Goal: Task Accomplishment & Management: Use online tool/utility

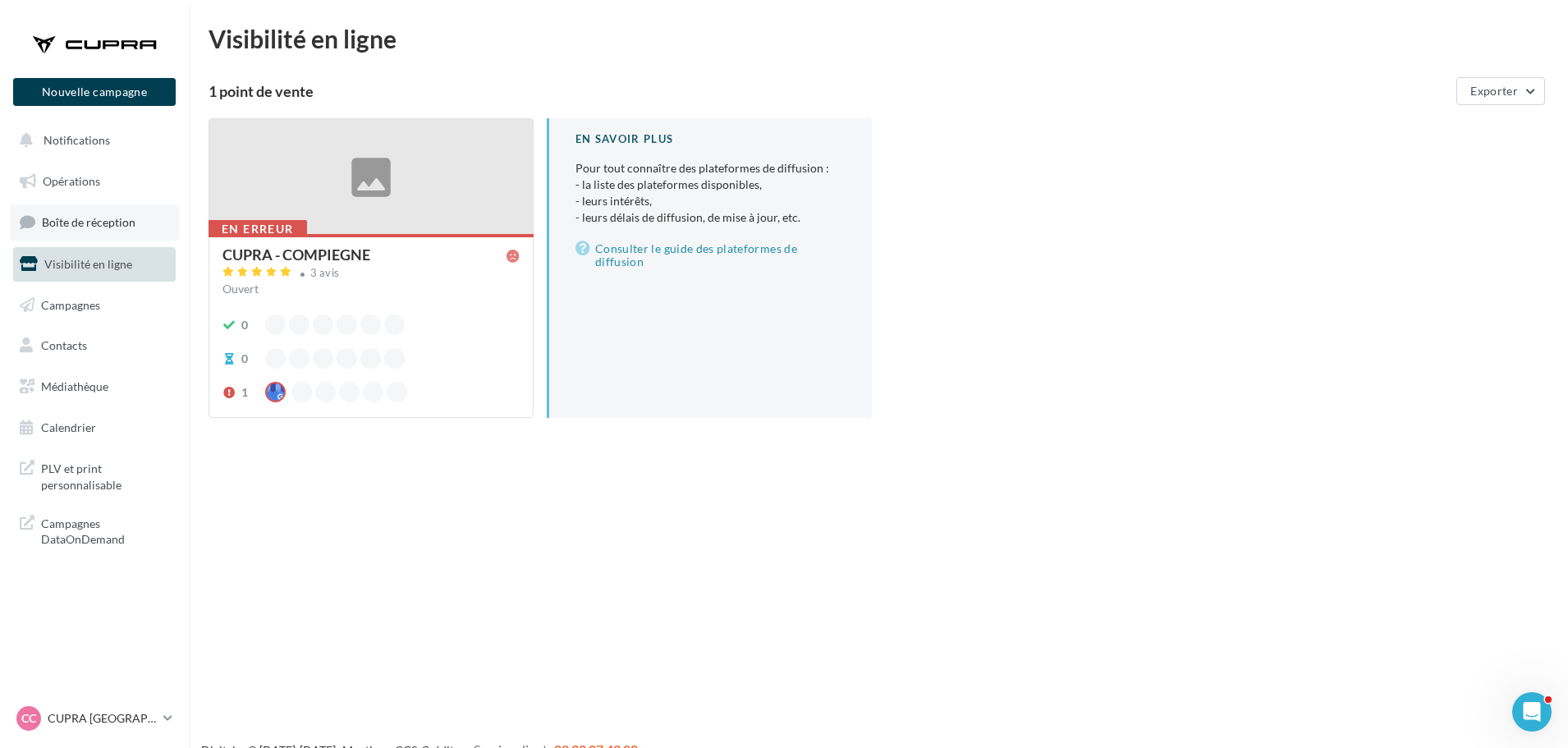
click at [79, 221] on span "Boîte de réception" at bounding box center [88, 222] width 93 height 14
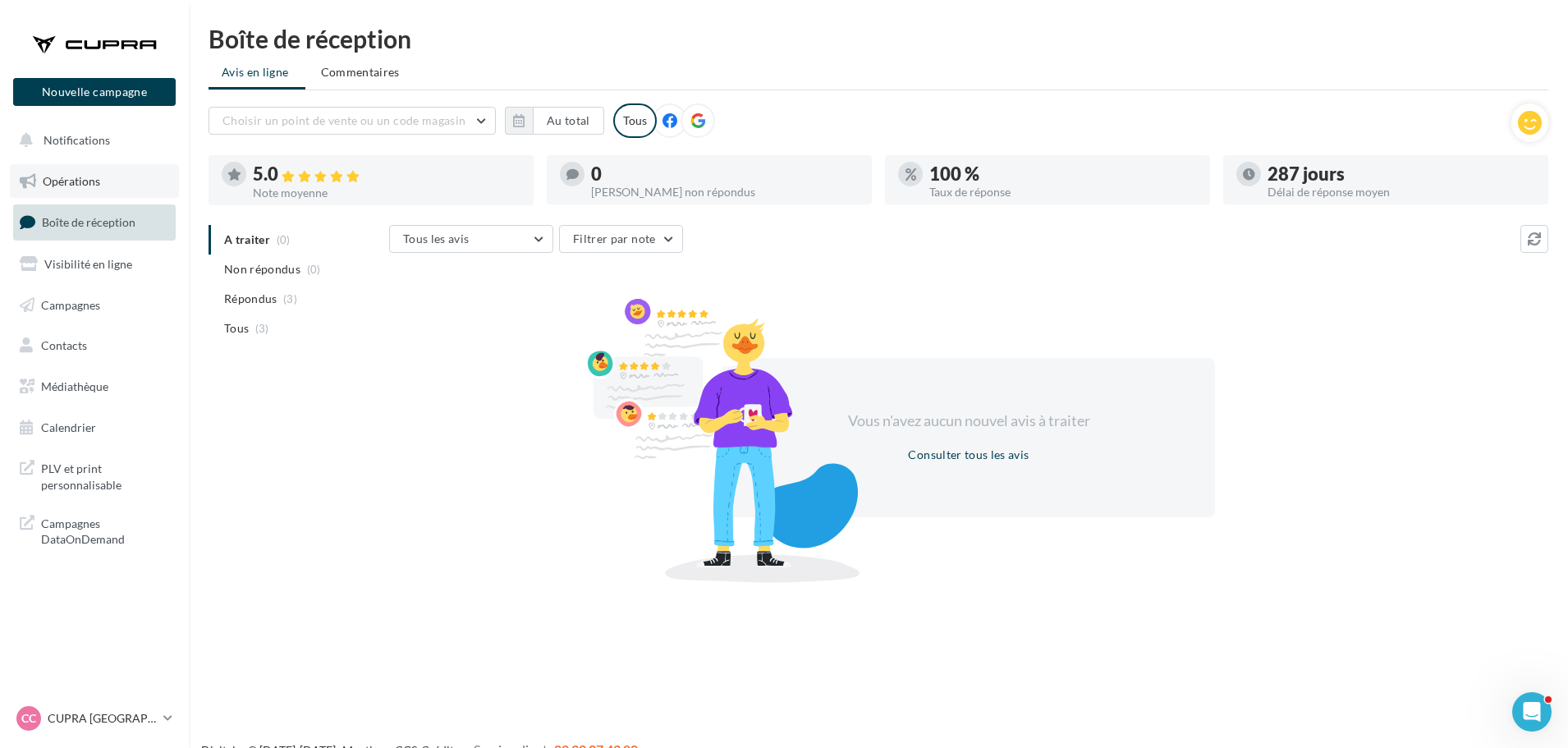
click at [114, 177] on link "Opérations" at bounding box center [94, 181] width 169 height 34
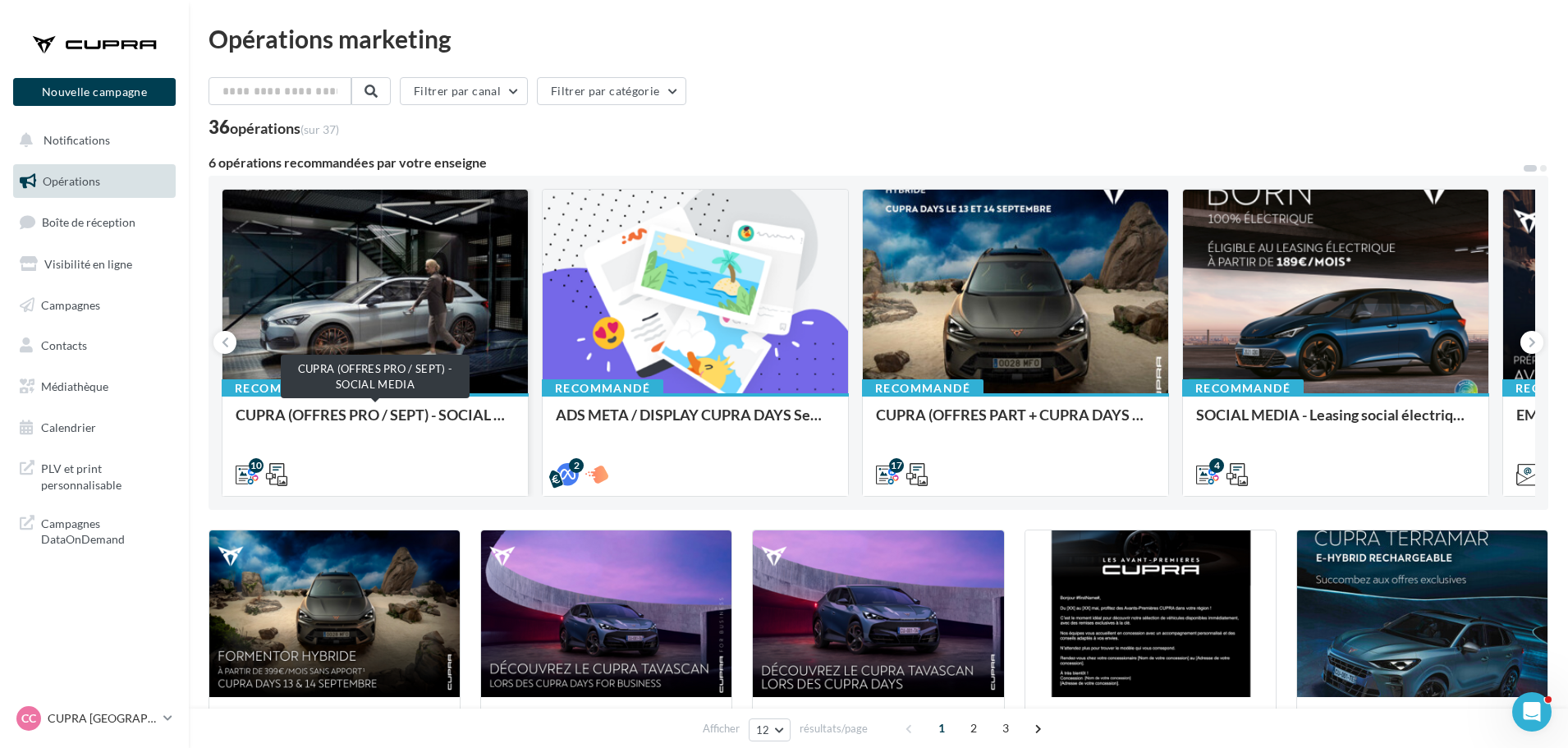
click at [426, 411] on div "CUPRA (OFFRES PRO / SEPT) - SOCIAL MEDIA" at bounding box center [376, 423] width 280 height 33
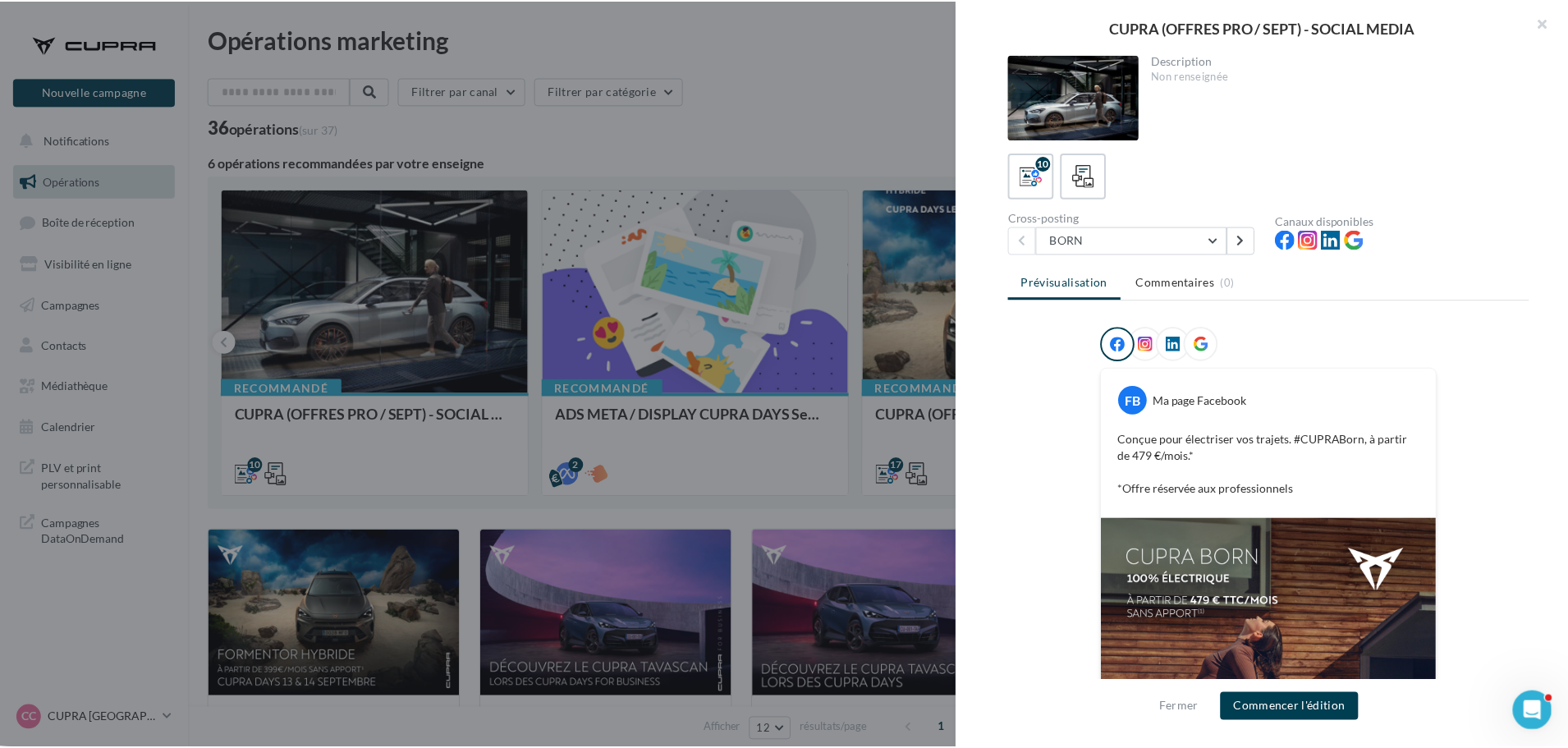
scroll to position [266, 0]
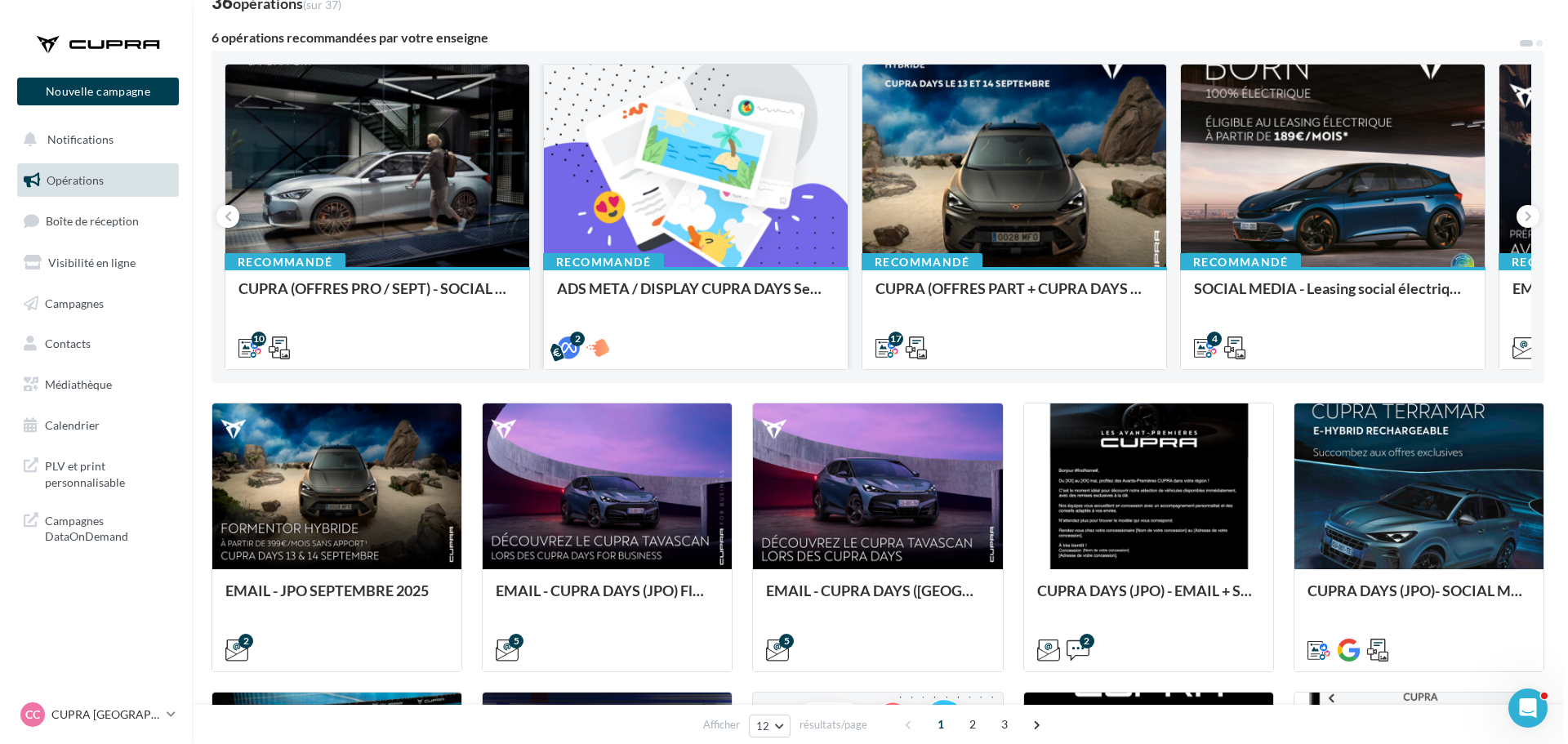
scroll to position [125, 0]
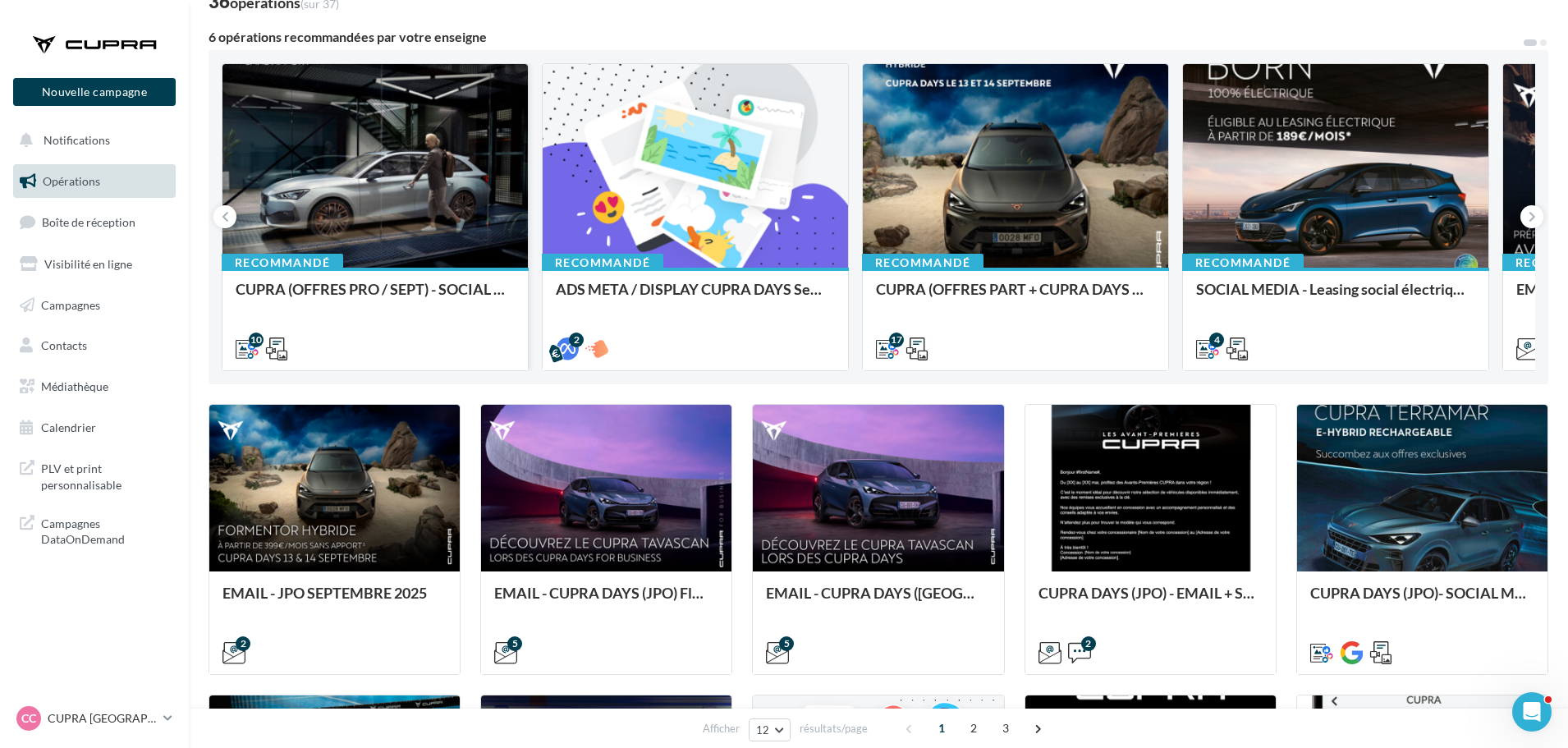
click at [462, 132] on div at bounding box center [376, 166] width 306 height 205
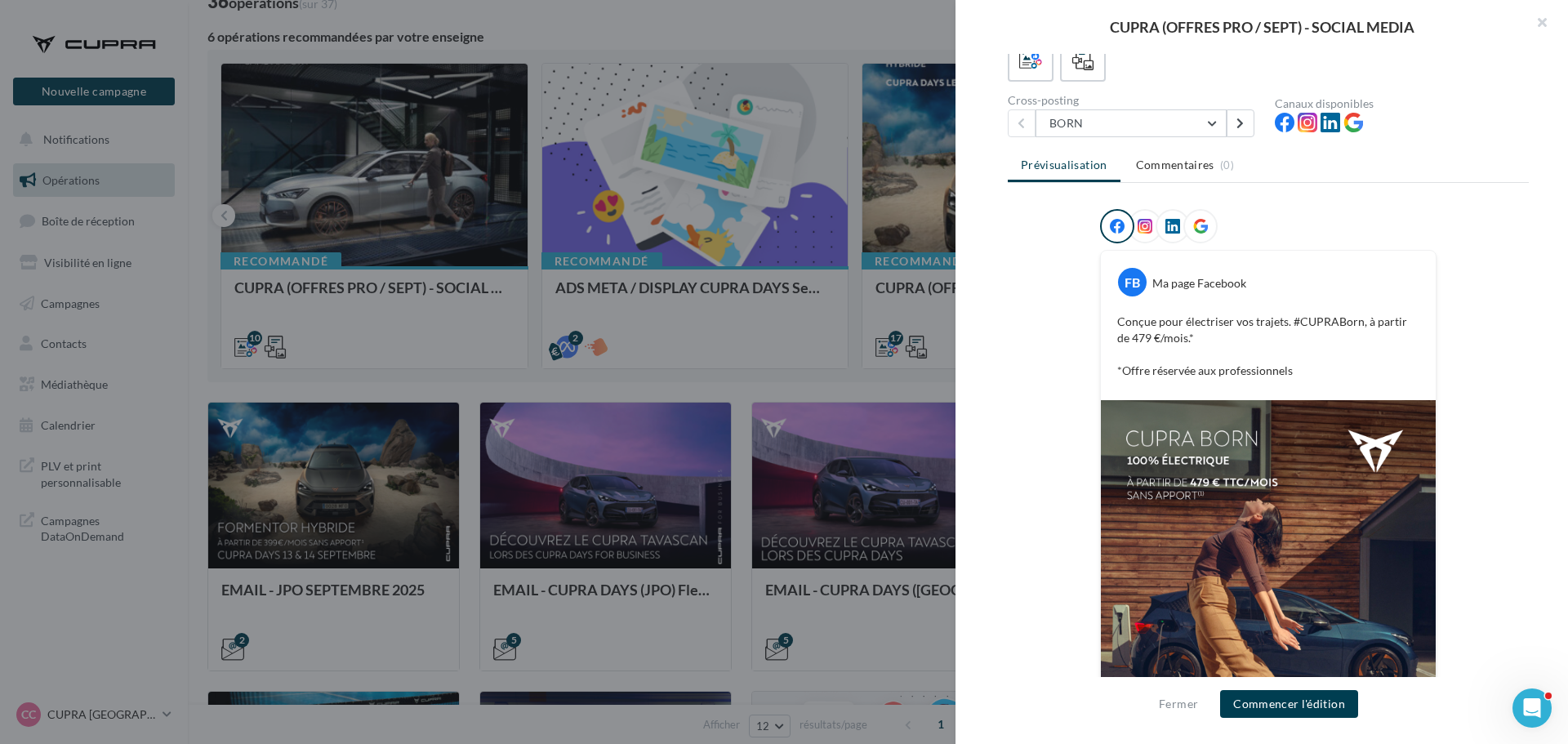
scroll to position [115, 0]
click at [1239, 127] on icon at bounding box center [1240, 124] width 7 height 11
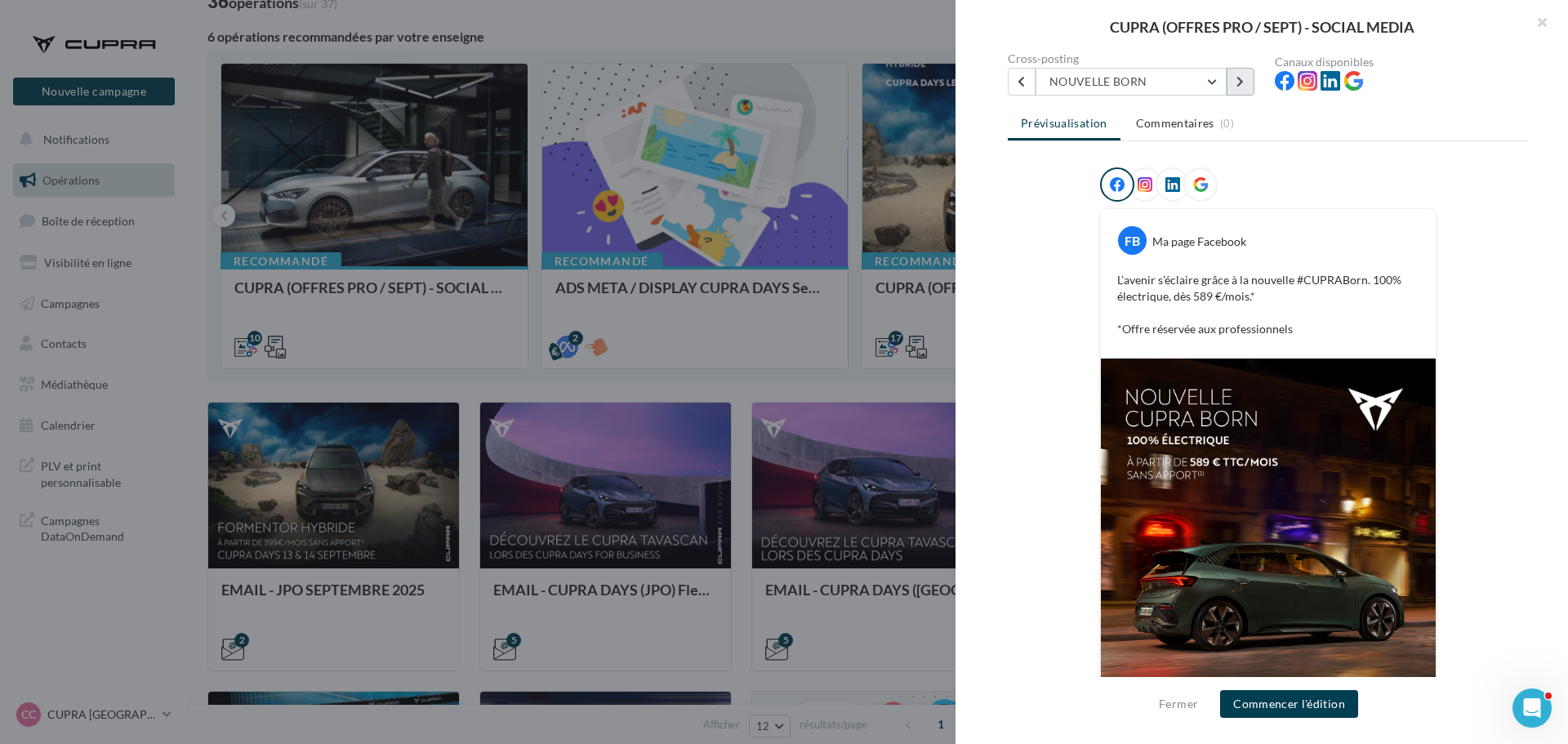
scroll to position [264, 0]
